Goal: Information Seeking & Learning: Learn about a topic

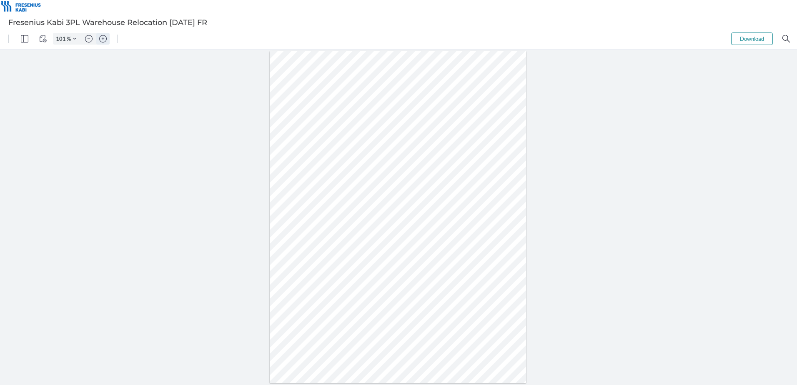
click at [97, 37] on button "Zoom in" at bounding box center [102, 39] width 13 height 12
click at [98, 37] on button "Zoom in" at bounding box center [102, 39] width 13 height 12
type input "201"
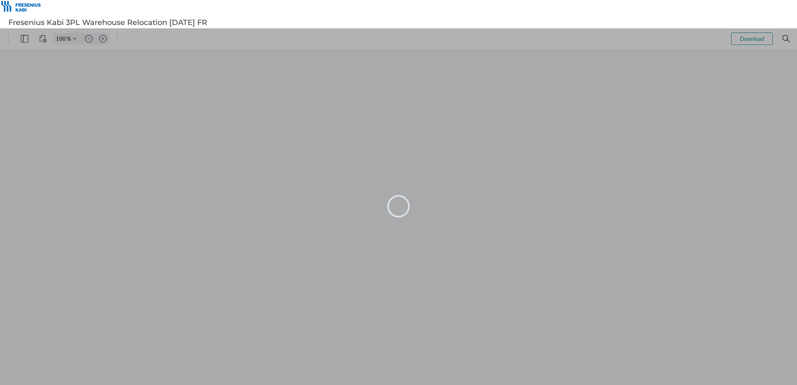
type input "101"
